Goal: Information Seeking & Learning: Understand process/instructions

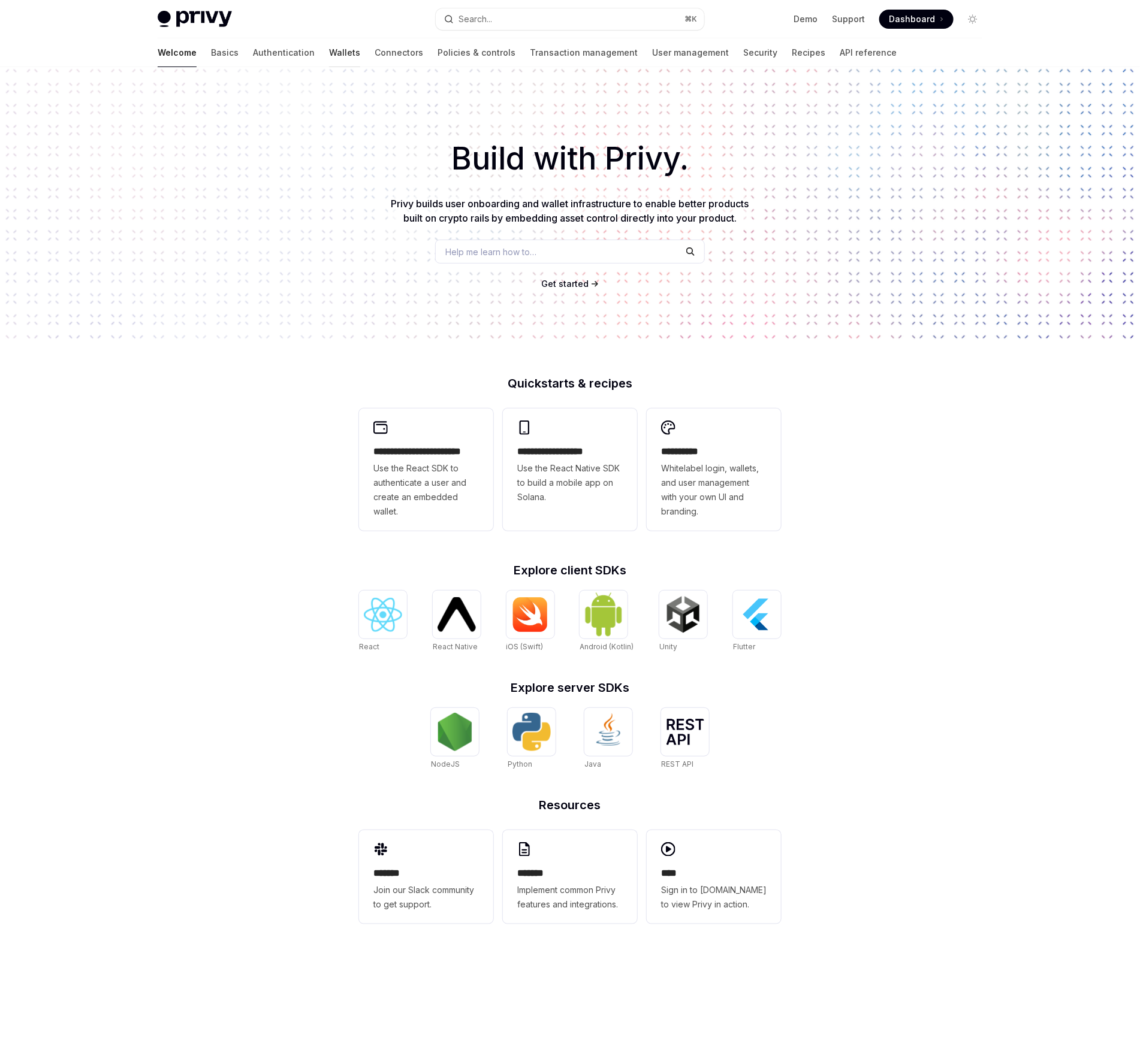
click at [329, 50] on link "Wallets" at bounding box center [344, 52] width 31 height 29
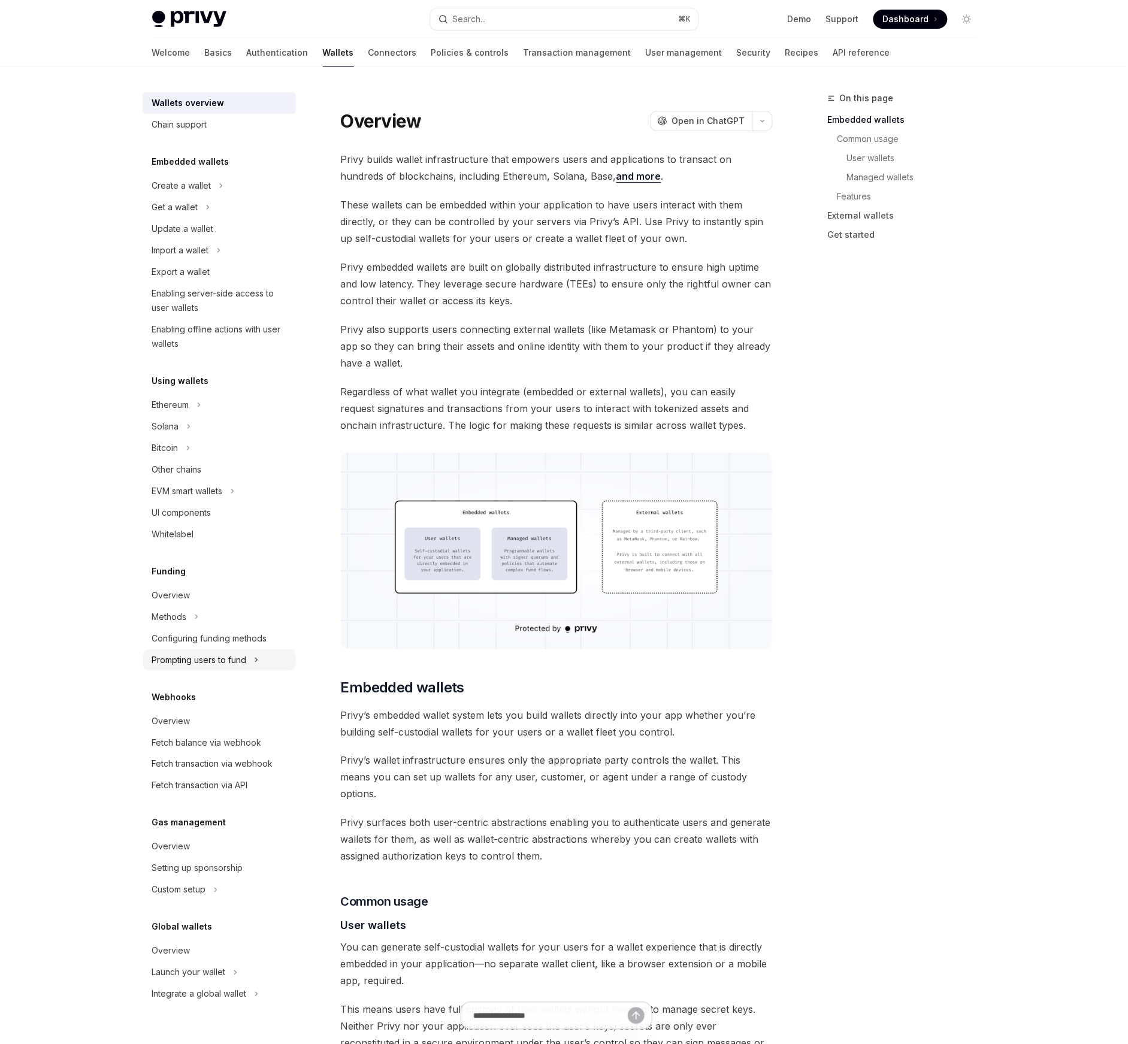
click at [231, 663] on div "Prompting users to fund" at bounding box center [199, 660] width 95 height 14
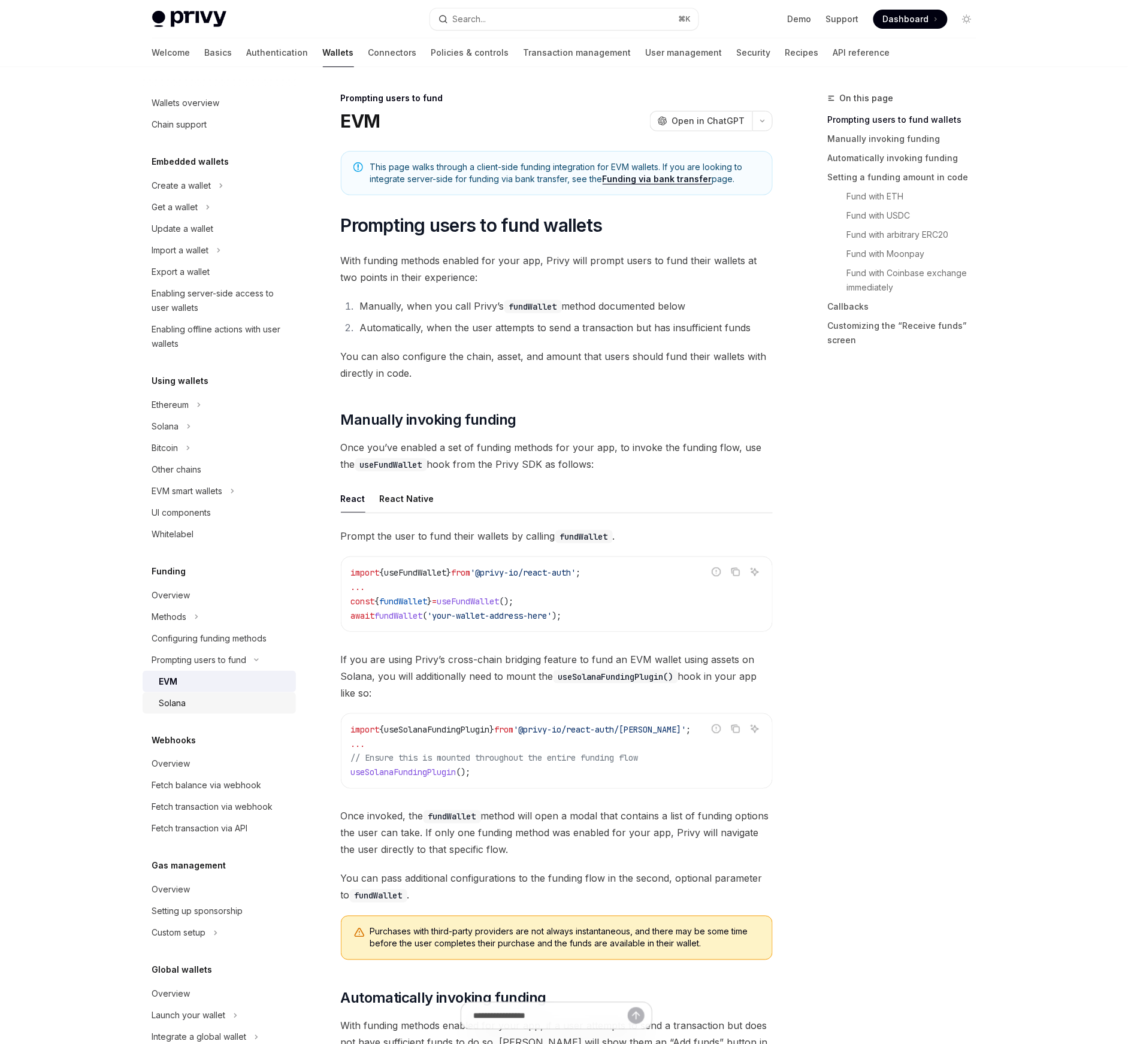
click at [207, 704] on div "Solana" at bounding box center [223, 703] width 129 height 14
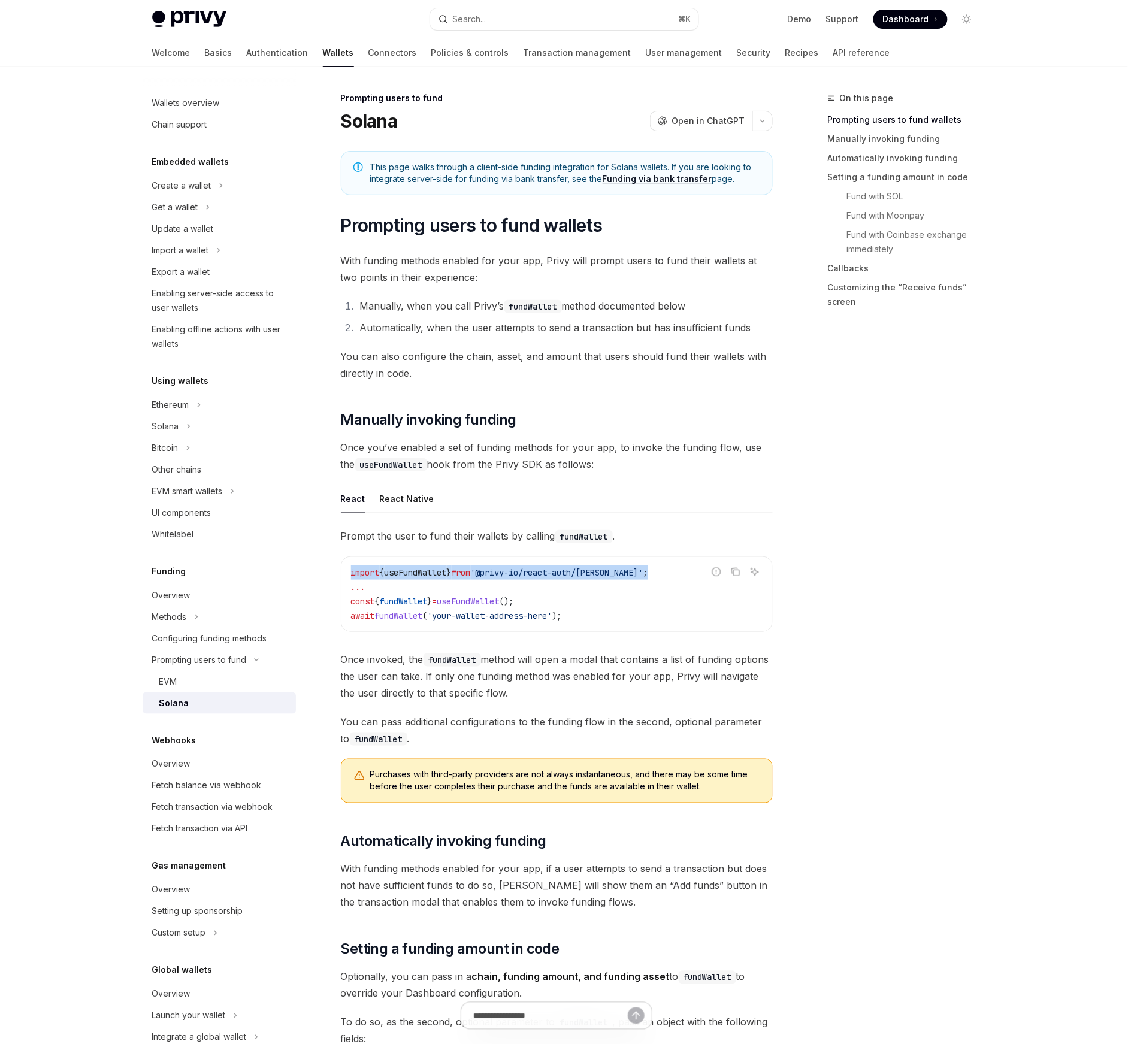
drag, startPoint x: 645, startPoint y: 572, endPoint x: 354, endPoint y: 566, distance: 291.9
click at [346, 573] on div "import { useFundWallet } from '@privy-io/react-auth/solana' ; ... const { fundW…" at bounding box center [557, 594] width 431 height 74
click at [162, 637] on div "Configuring funding methods" at bounding box center [209, 639] width 115 height 14
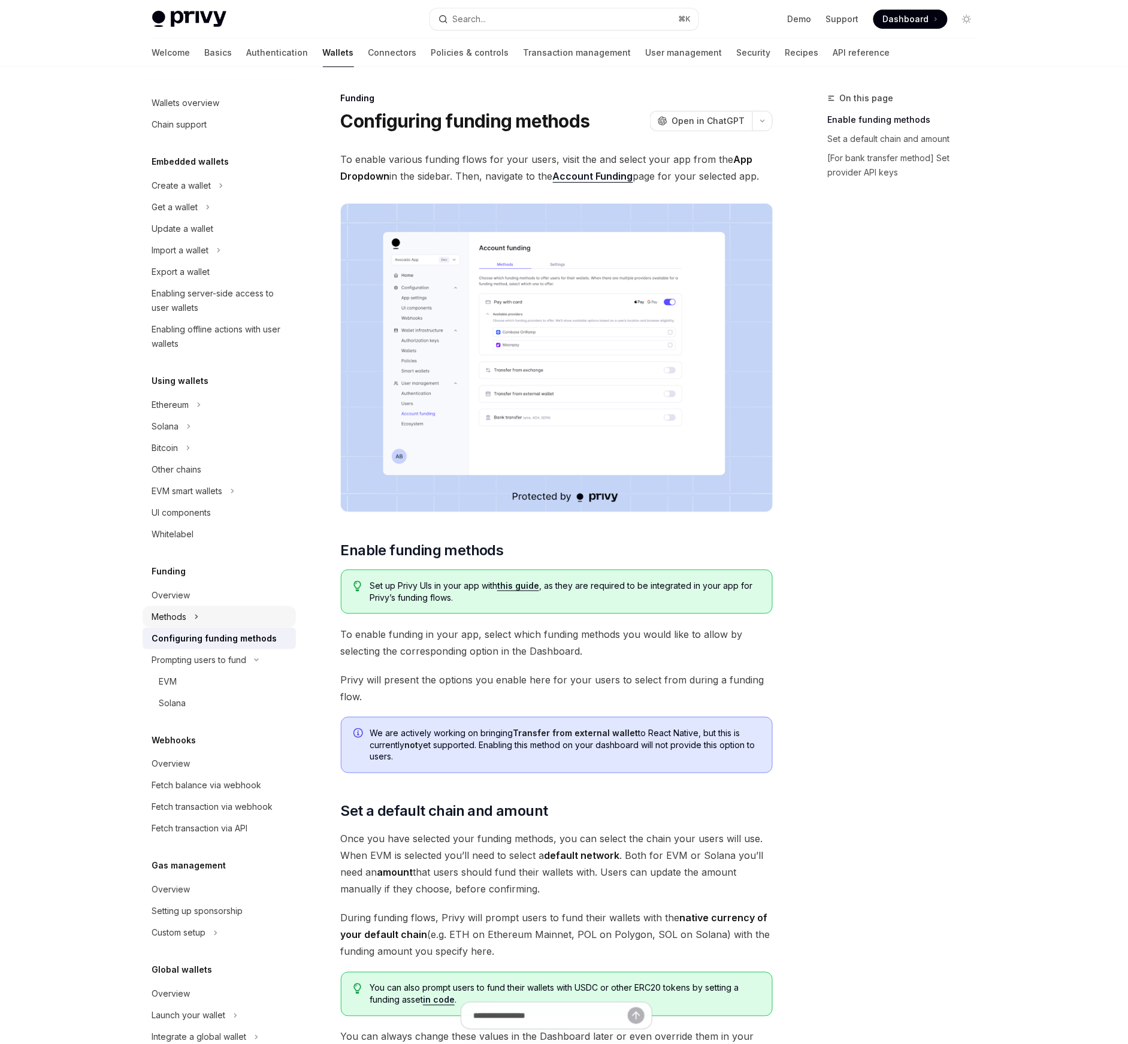
click at [199, 614] on button "Methods" at bounding box center [219, 617] width 153 height 22
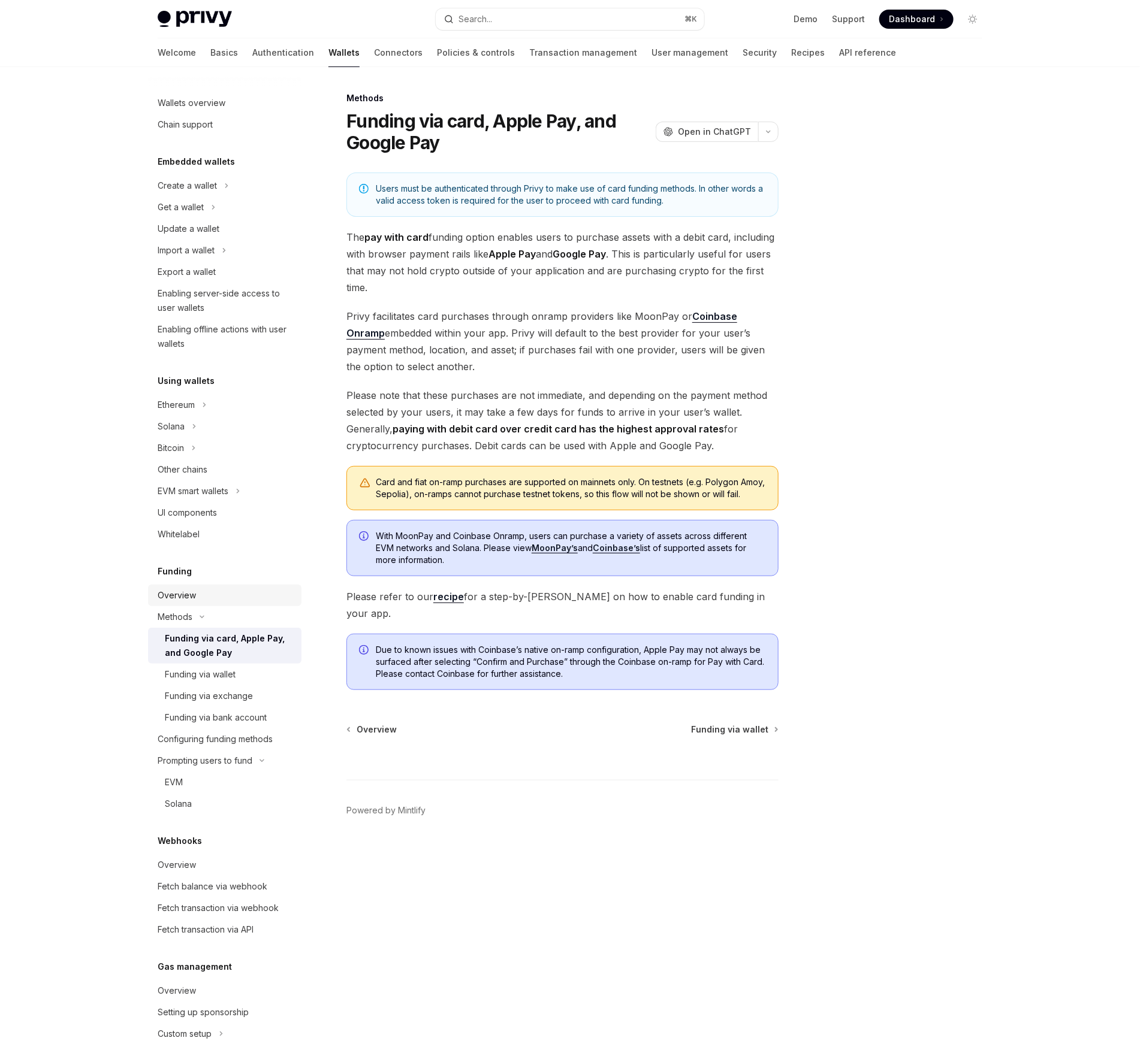
click at [189, 598] on div "Overview" at bounding box center [177, 595] width 38 height 14
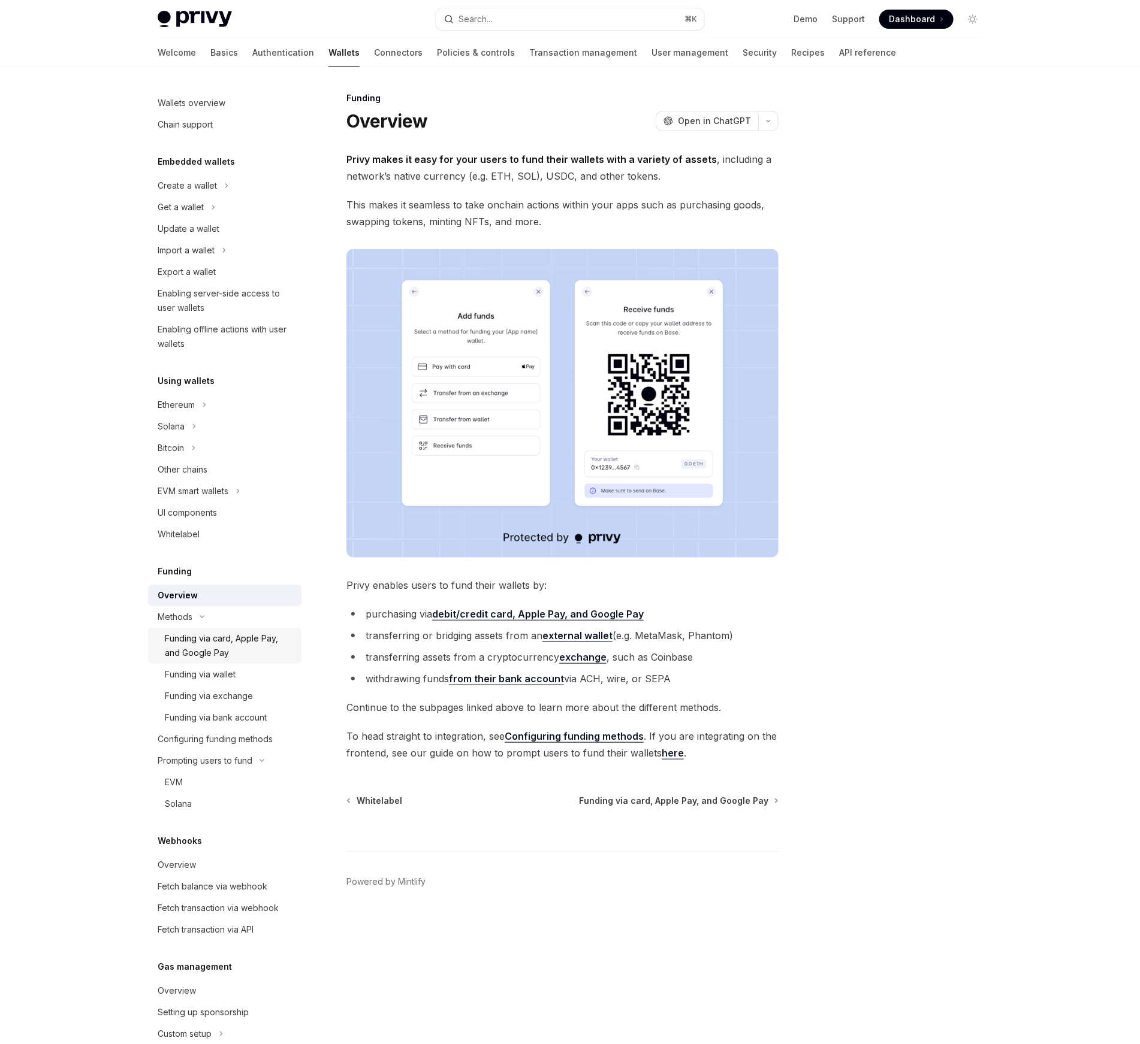
click at [209, 639] on div "Funding via card, Apple Pay, and Google Pay" at bounding box center [229, 646] width 129 height 29
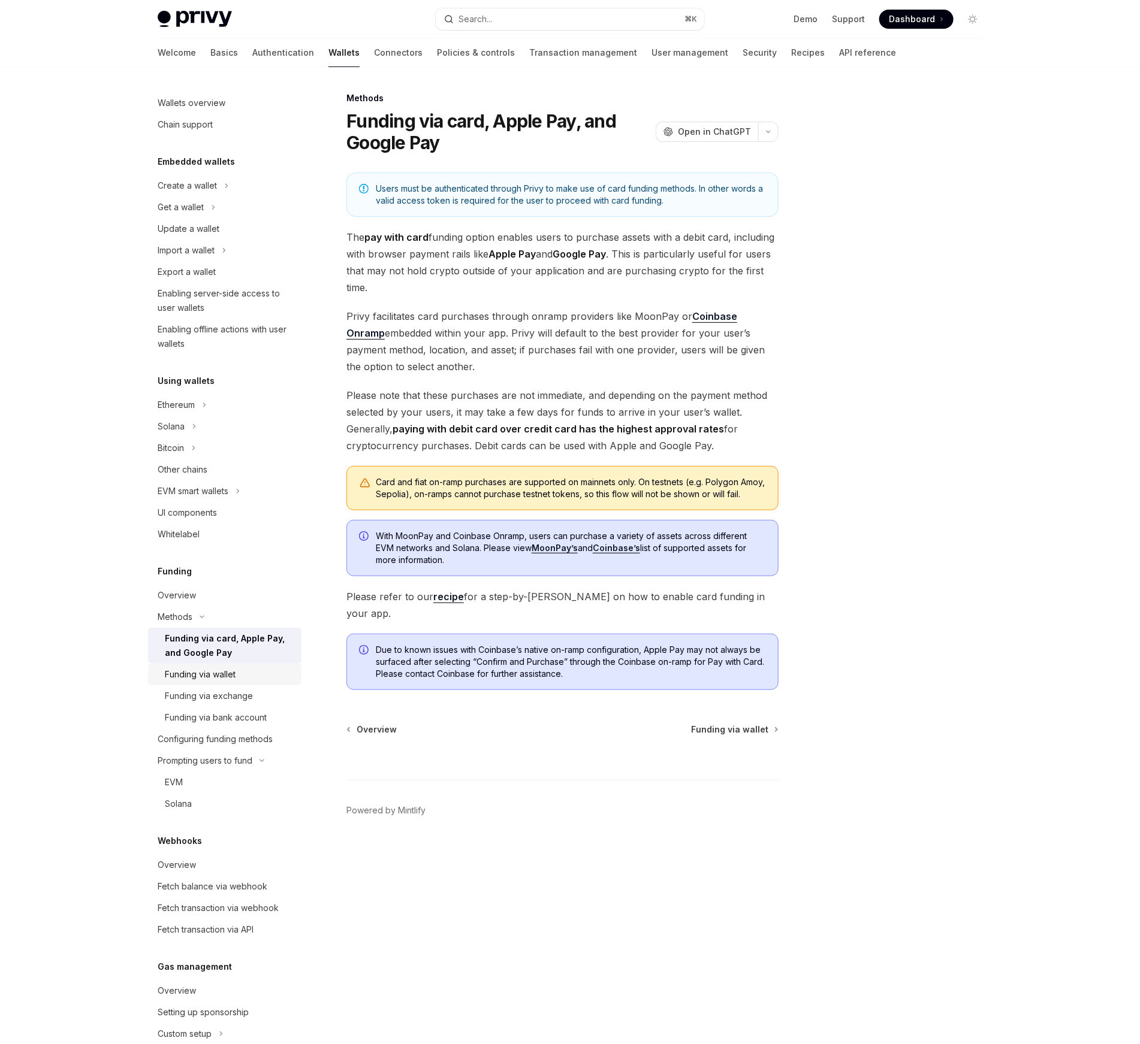
click at [204, 674] on div "Funding via wallet" at bounding box center [200, 675] width 71 height 14
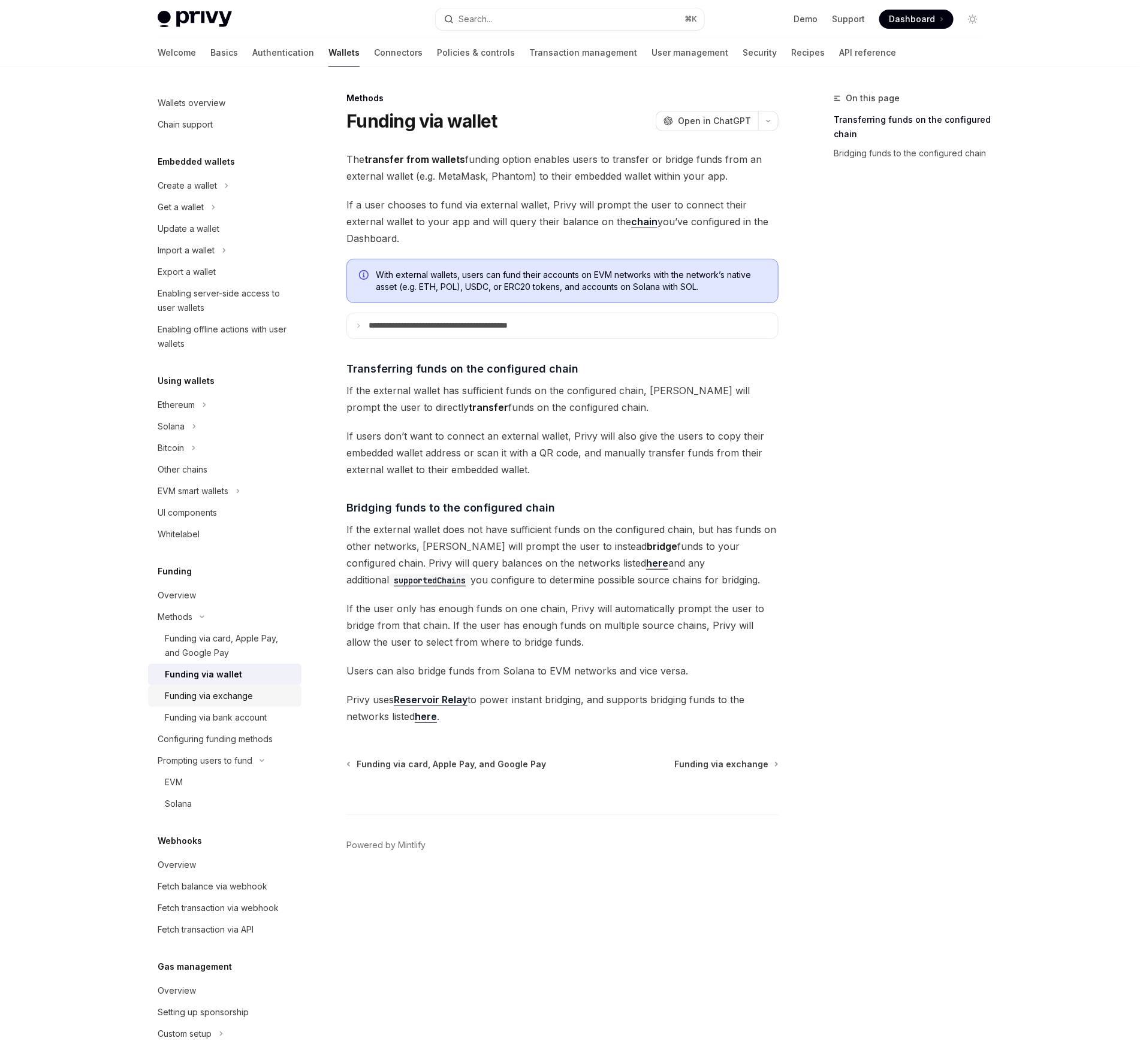
click at [210, 688] on link "Funding via exchange" at bounding box center [224, 696] width 153 height 22
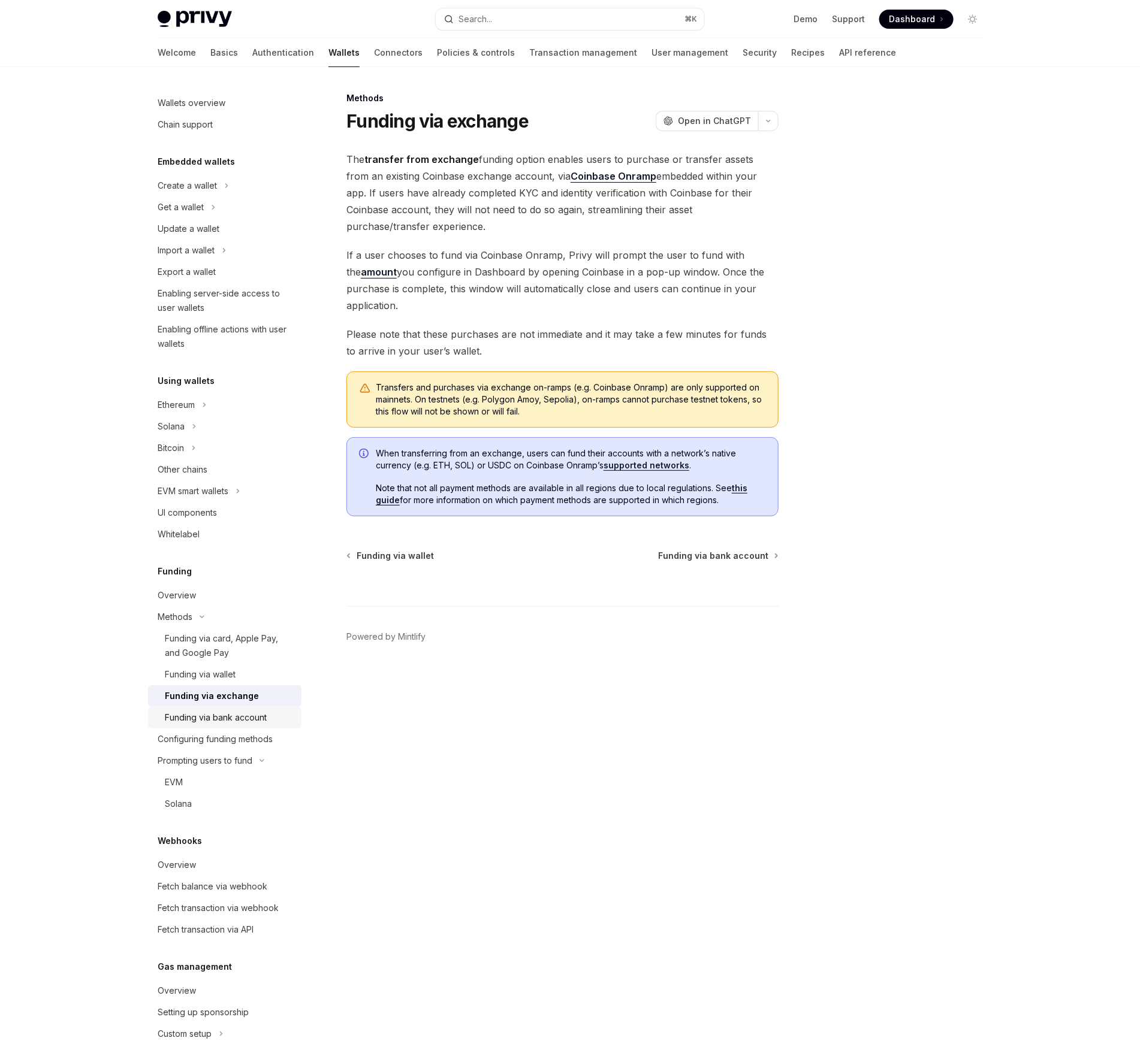
click at [229, 709] on link "Funding via bank account" at bounding box center [224, 718] width 153 height 22
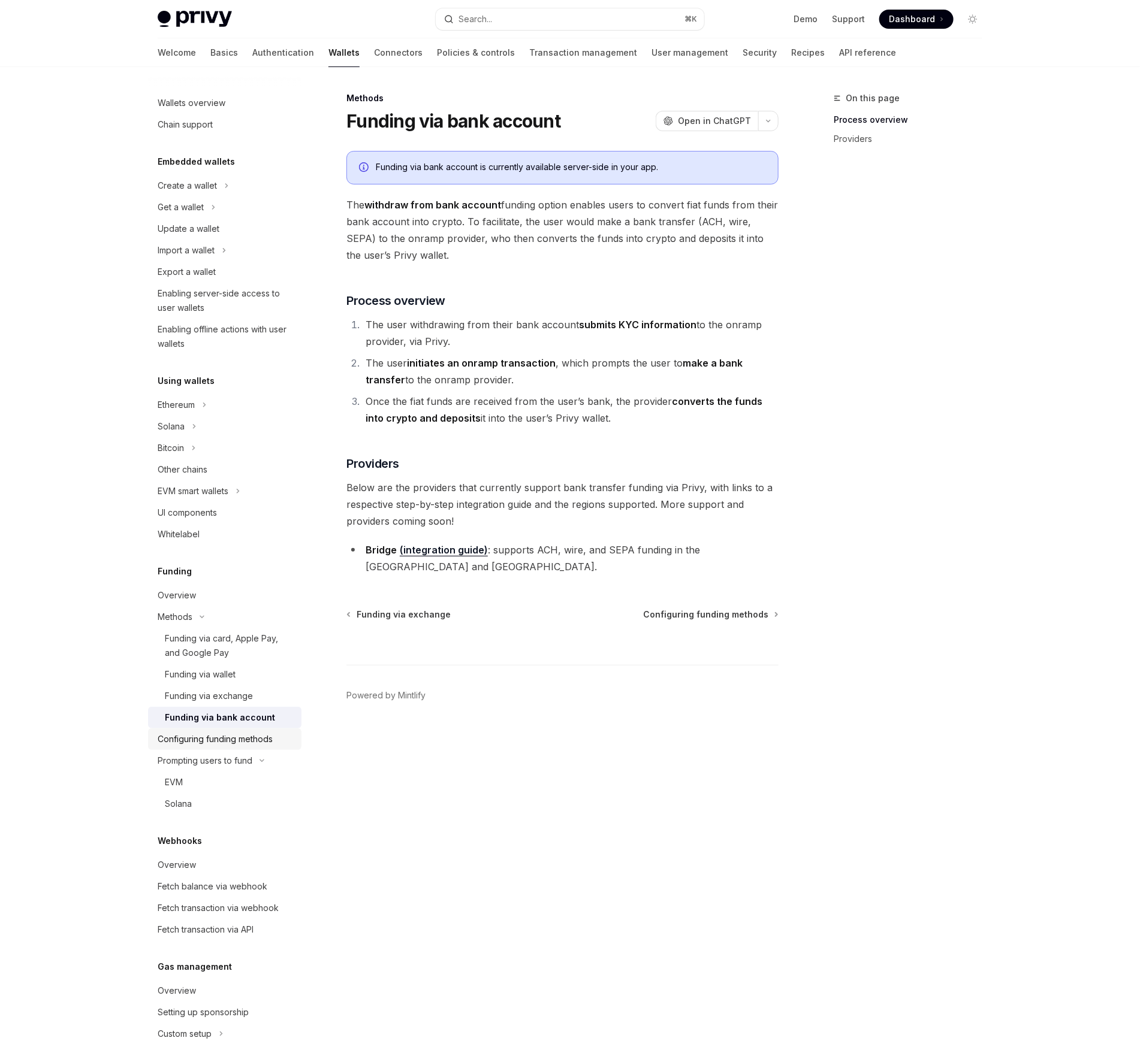
click at [221, 737] on div "Configuring funding methods" at bounding box center [215, 739] width 115 height 14
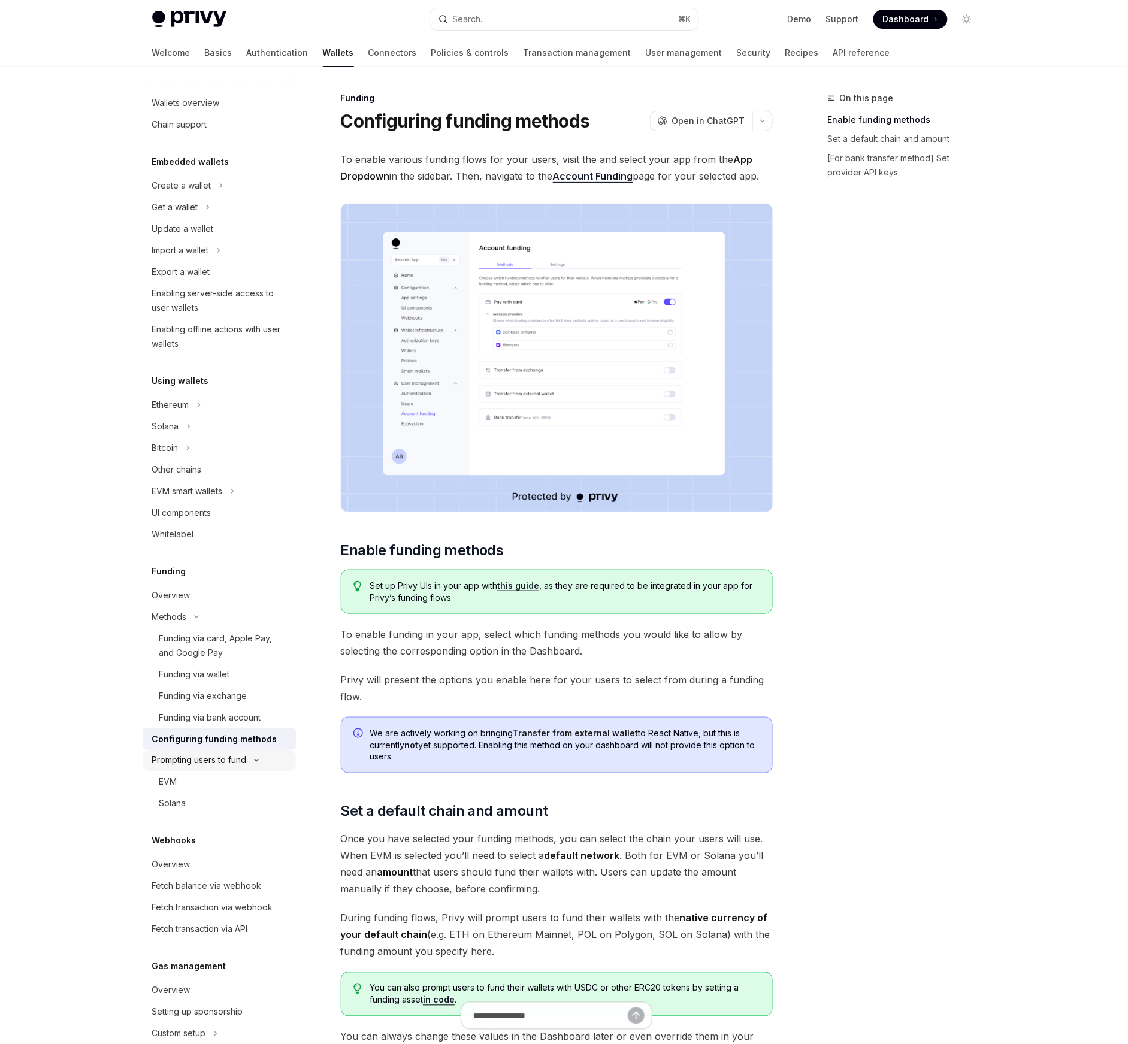
scroll to position [9, 0]
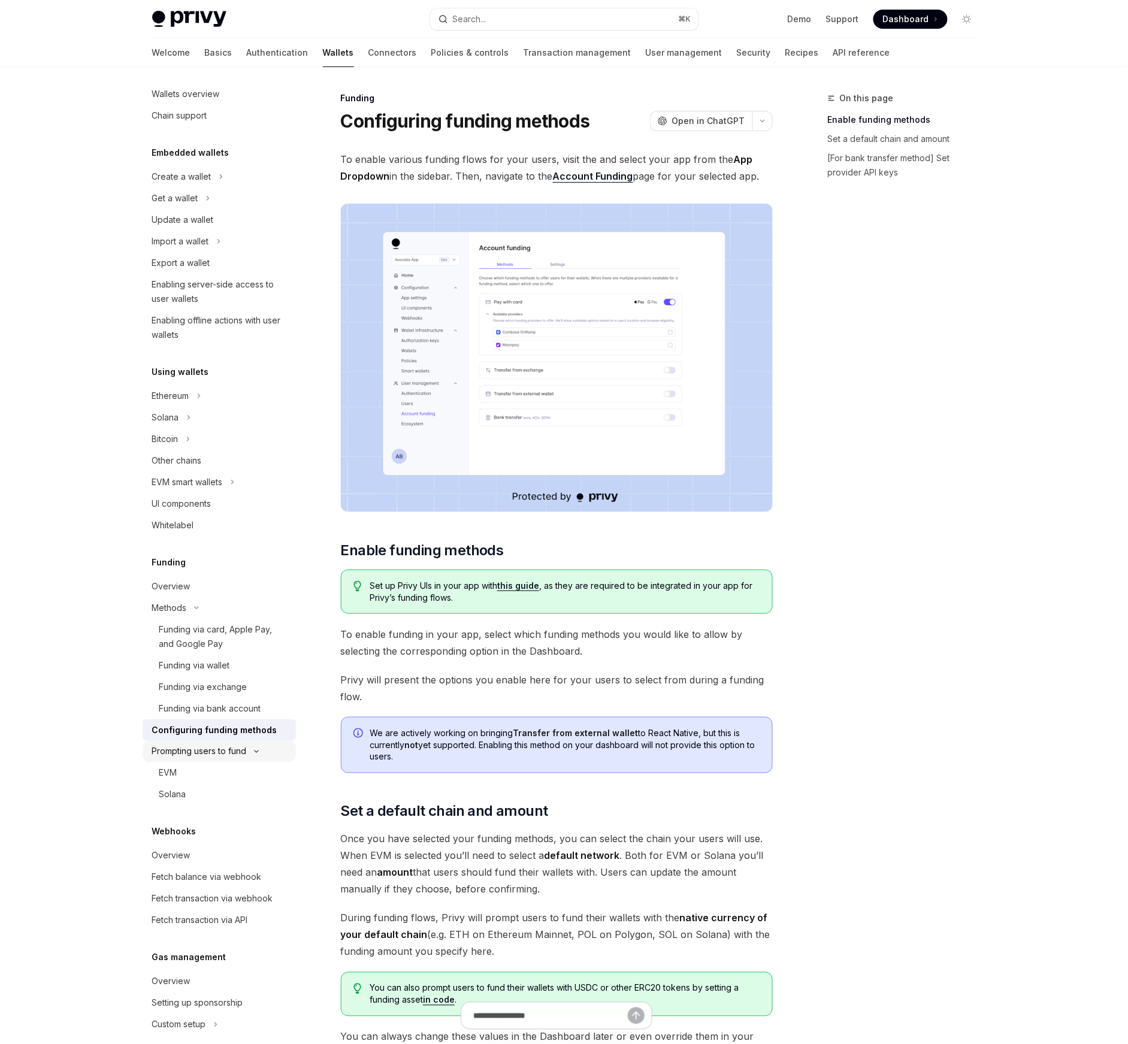
click at [190, 745] on div "Prompting users to fund" at bounding box center [199, 752] width 95 height 14
click at [197, 752] on div "Prompting users to fund" at bounding box center [199, 752] width 95 height 14
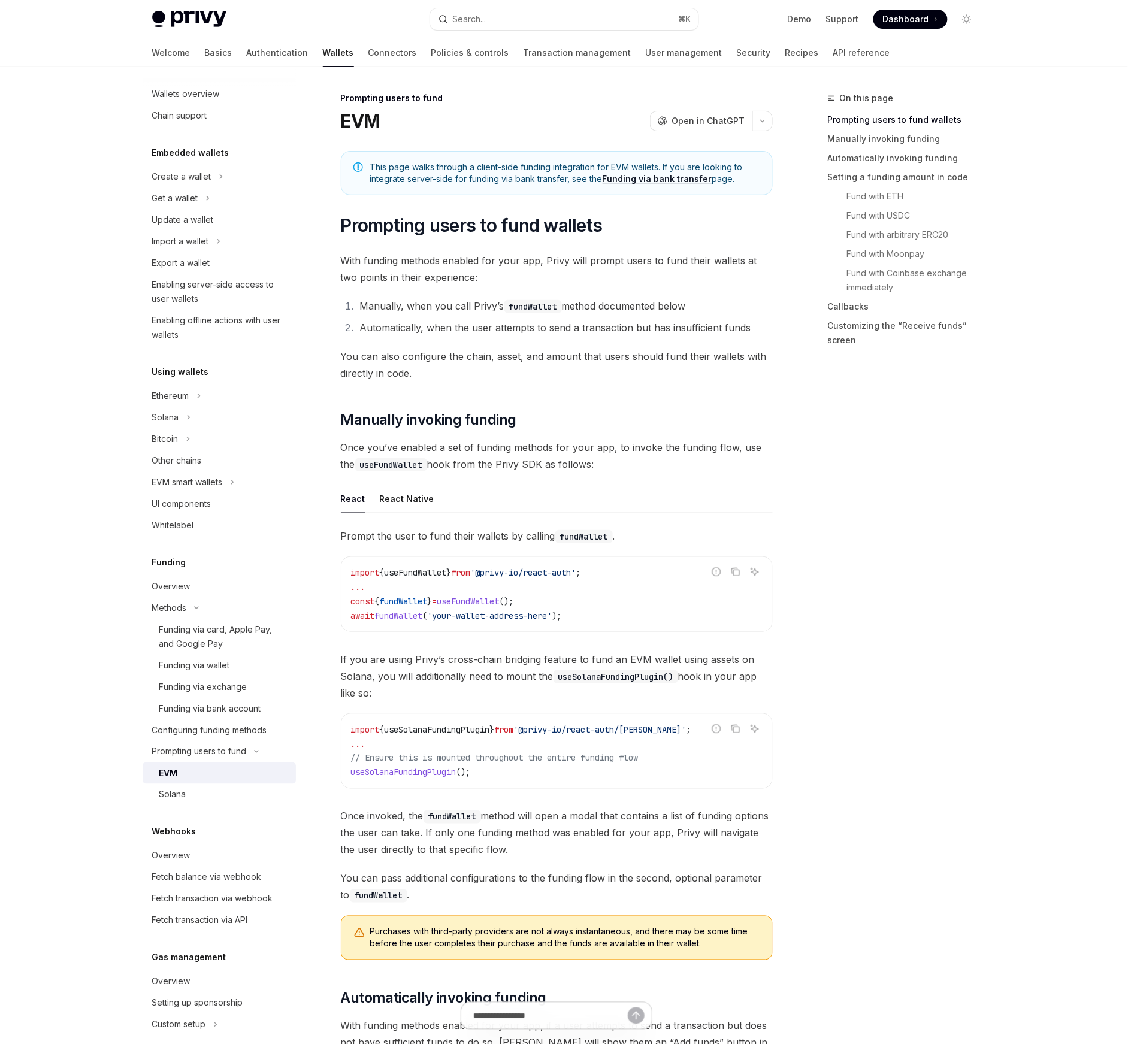
drag, startPoint x: 190, startPoint y: 759, endPoint x: 183, endPoint y: 772, distance: 14.2
click at [184, 772] on div "EVM" at bounding box center [223, 773] width 129 height 14
click at [195, 788] on div "Solana" at bounding box center [223, 795] width 129 height 14
type textarea "*"
